Goal: Information Seeking & Learning: Learn about a topic

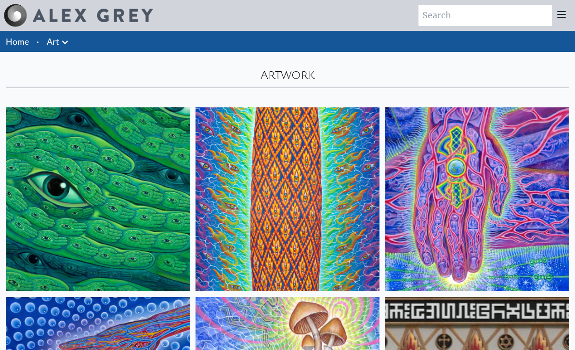
scroll to position [20, 0]
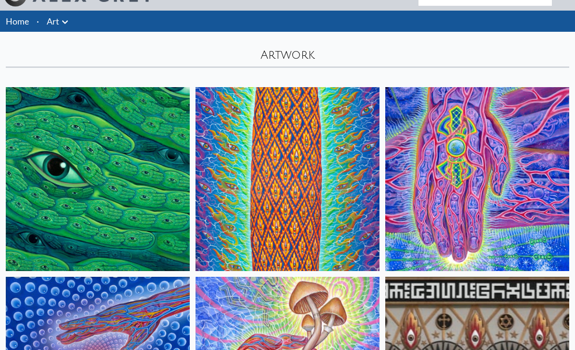
click at [59, 26] on icon at bounding box center [65, 23] width 12 height 12
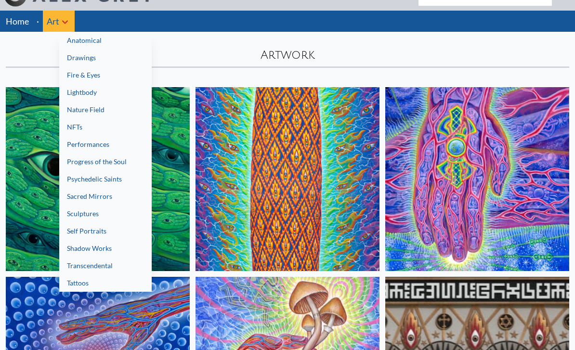
click at [86, 96] on link "Lightbody" at bounding box center [105, 92] width 92 height 17
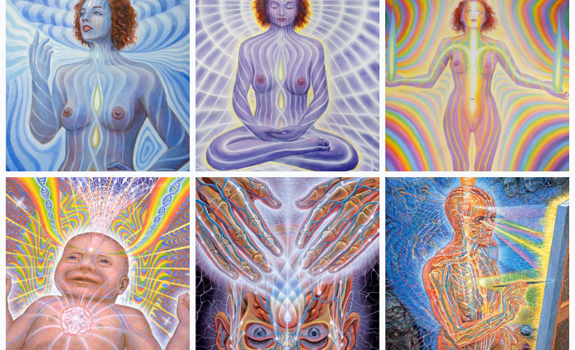
scroll to position [667, 0]
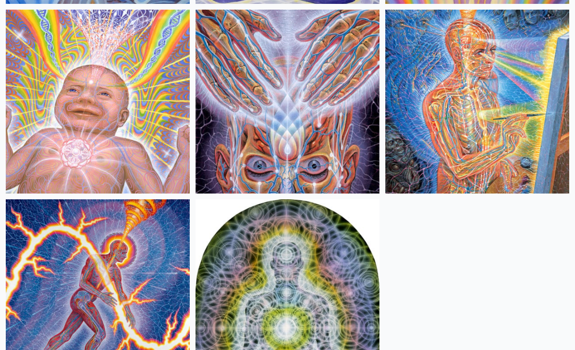
click at [309, 292] on img at bounding box center [288, 291] width 184 height 184
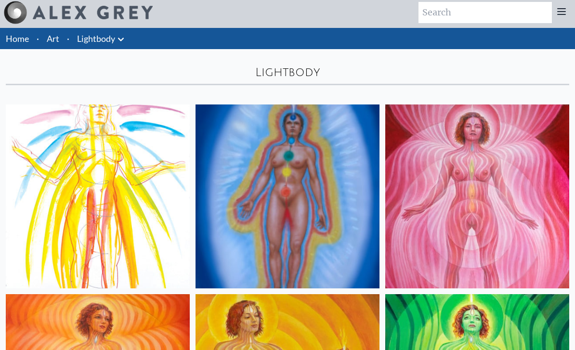
scroll to position [0, 0]
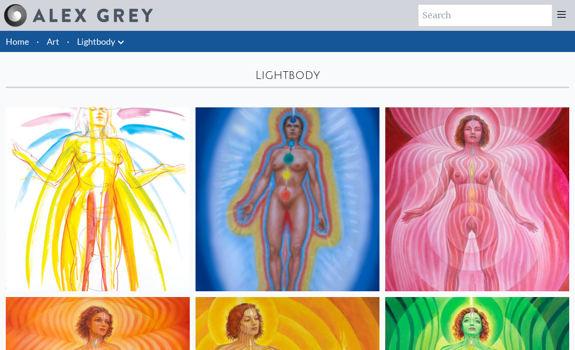
click at [103, 39] on link "Lightbody" at bounding box center [96, 41] width 38 height 13
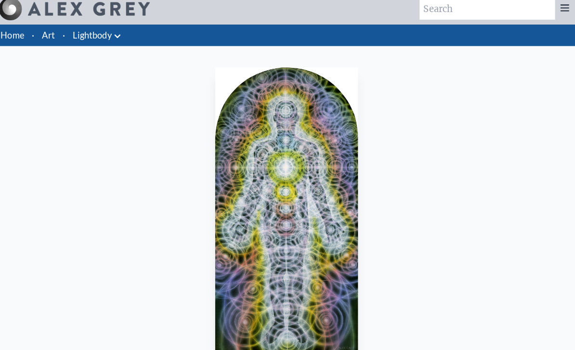
scroll to position [19, 0]
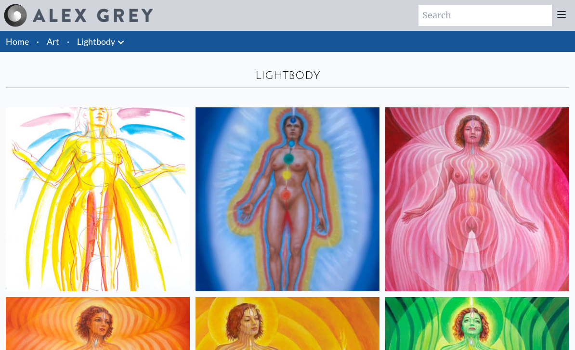
click at [114, 39] on link "Lightbody" at bounding box center [96, 41] width 38 height 13
click at [116, 45] on icon at bounding box center [121, 43] width 12 height 12
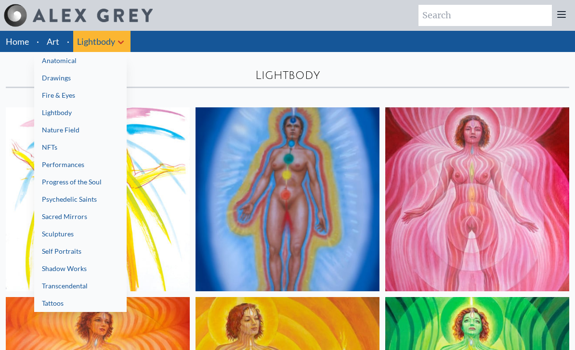
click at [68, 127] on link "Nature Field" at bounding box center [80, 129] width 92 height 17
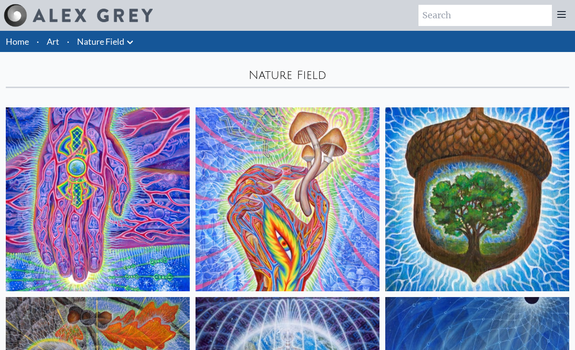
click at [131, 38] on icon at bounding box center [130, 43] width 12 height 12
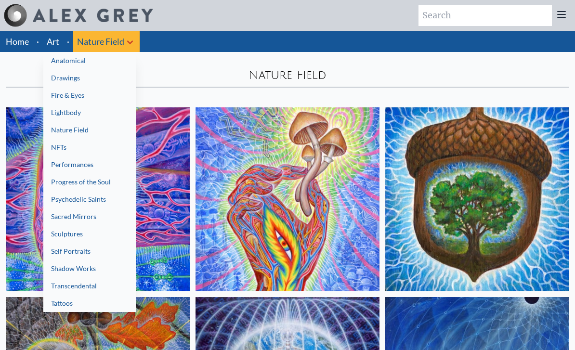
click at [83, 220] on link "Sacred Mirrors" at bounding box center [89, 216] width 92 height 17
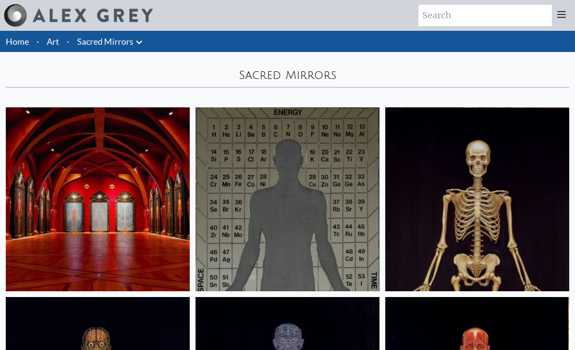
click at [132, 46] on link "Sacred Mirrors" at bounding box center [105, 41] width 56 height 13
click at [134, 41] on icon at bounding box center [139, 43] width 12 height 12
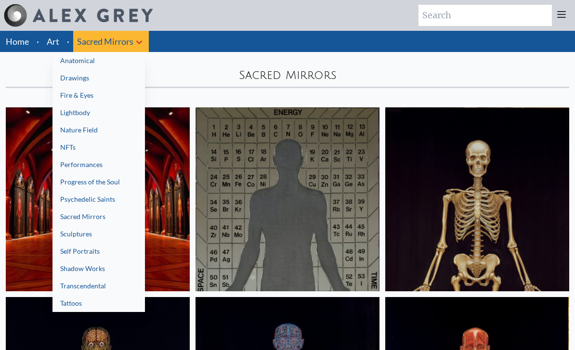
click at [96, 284] on link "Transcendental" at bounding box center [99, 285] width 92 height 17
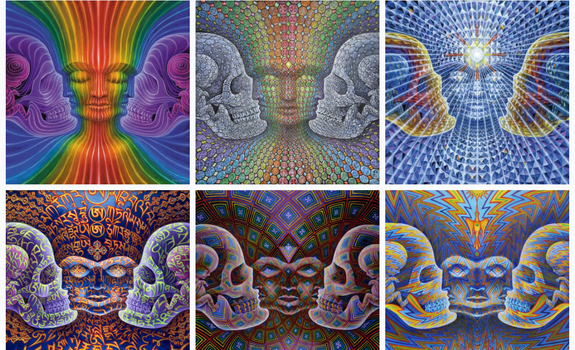
scroll to position [1400, 0]
